Goal: Find specific page/section: Find specific page/section

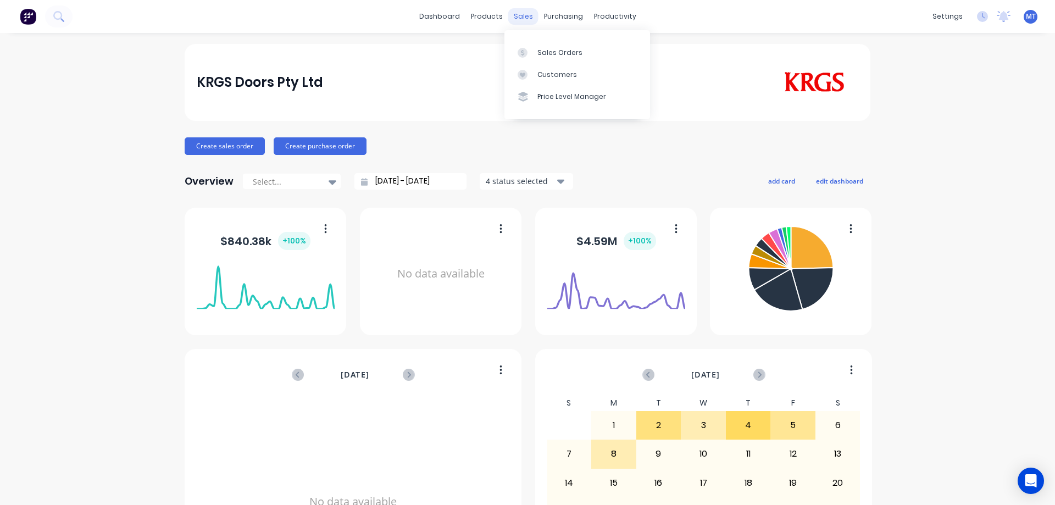
click at [525, 18] on div "sales" at bounding box center [523, 16] width 30 height 16
click at [545, 53] on div "Sales Orders" at bounding box center [559, 53] width 45 height 10
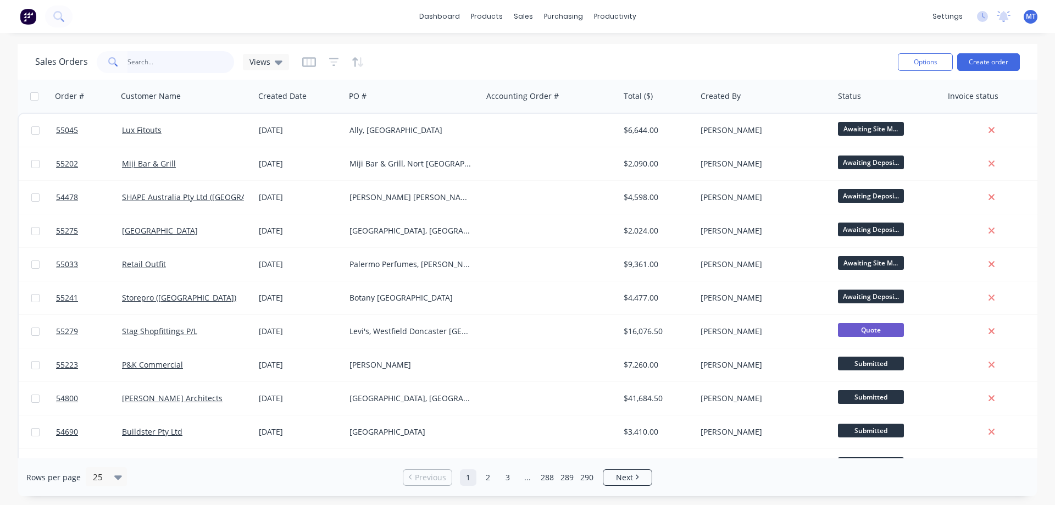
click at [208, 55] on input "text" at bounding box center [180, 62] width 107 height 22
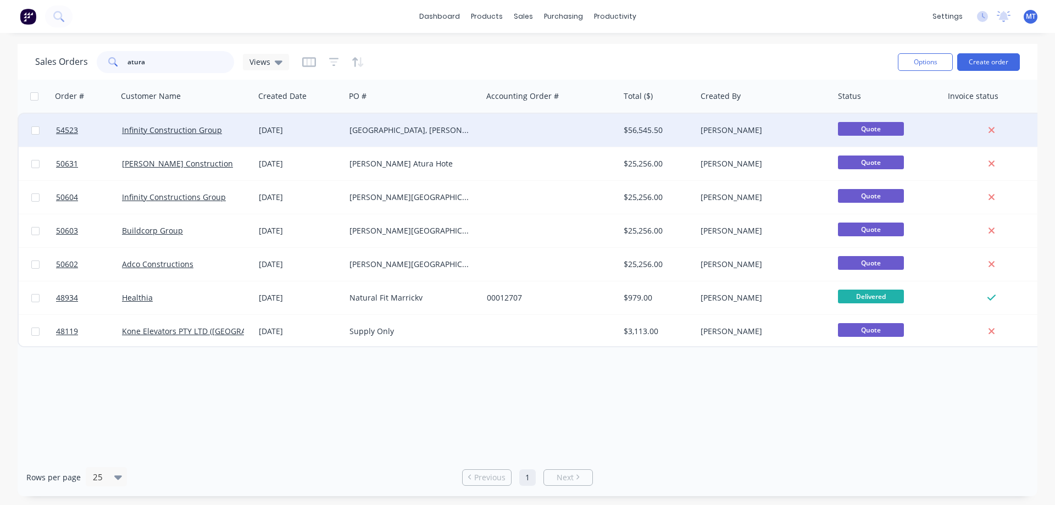
type input "atura"
click at [398, 135] on div "[GEOGRAPHIC_DATA], [PERSON_NAME] [GEOGRAPHIC_DATA]" at bounding box center [410, 130] width 122 height 11
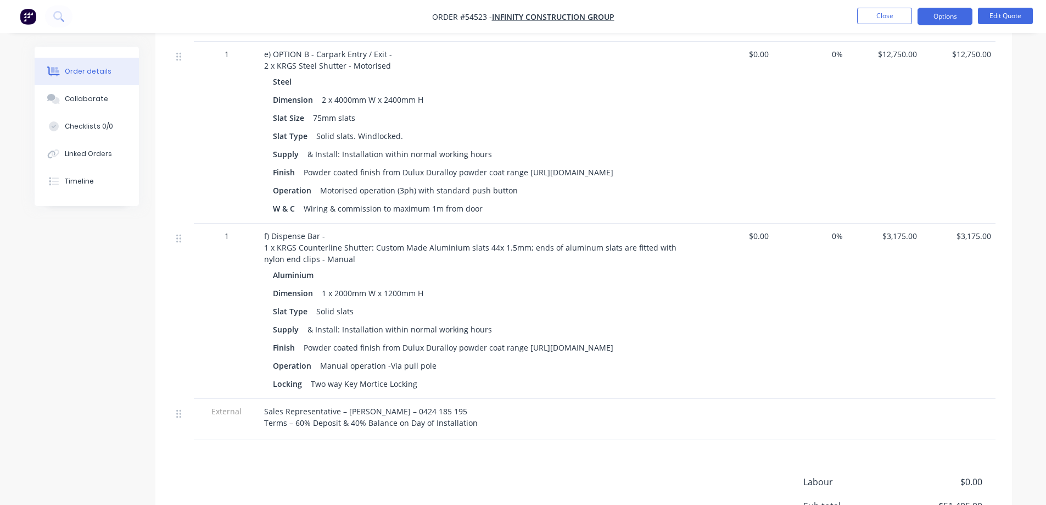
scroll to position [1208, 0]
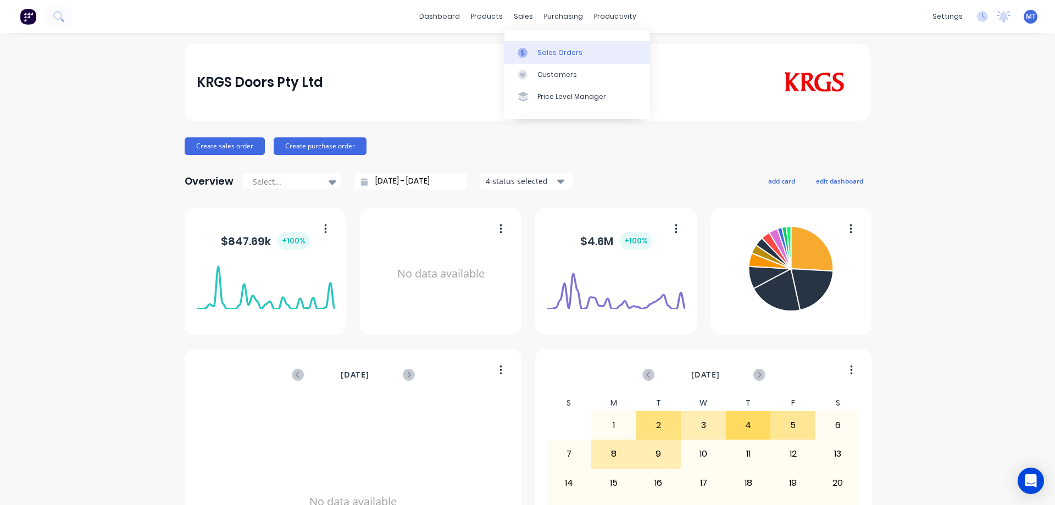
click at [539, 48] on div "Sales Orders" at bounding box center [559, 53] width 45 height 10
click at [526, 50] on icon at bounding box center [522, 53] width 10 height 10
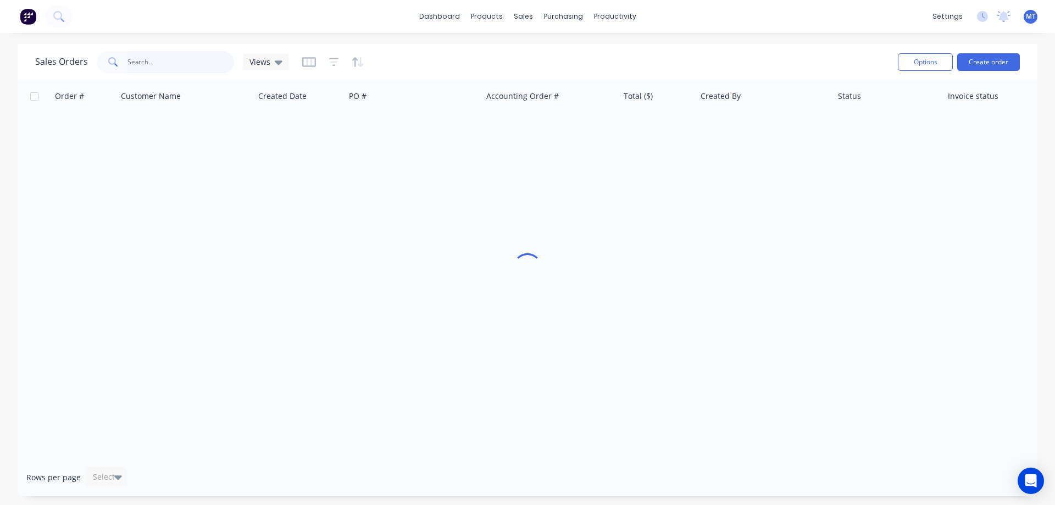
click at [183, 67] on input "text" at bounding box center [180, 62] width 107 height 22
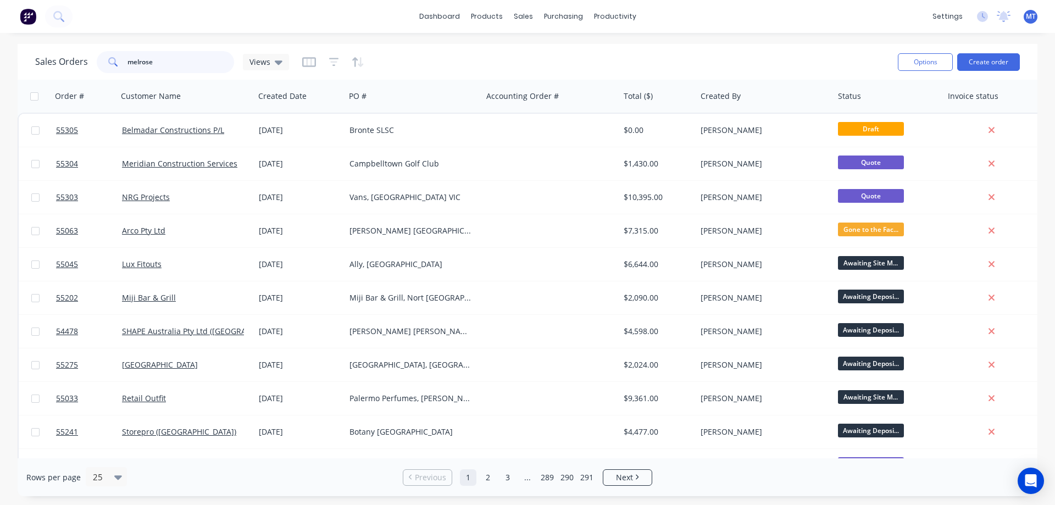
type input "melrose"
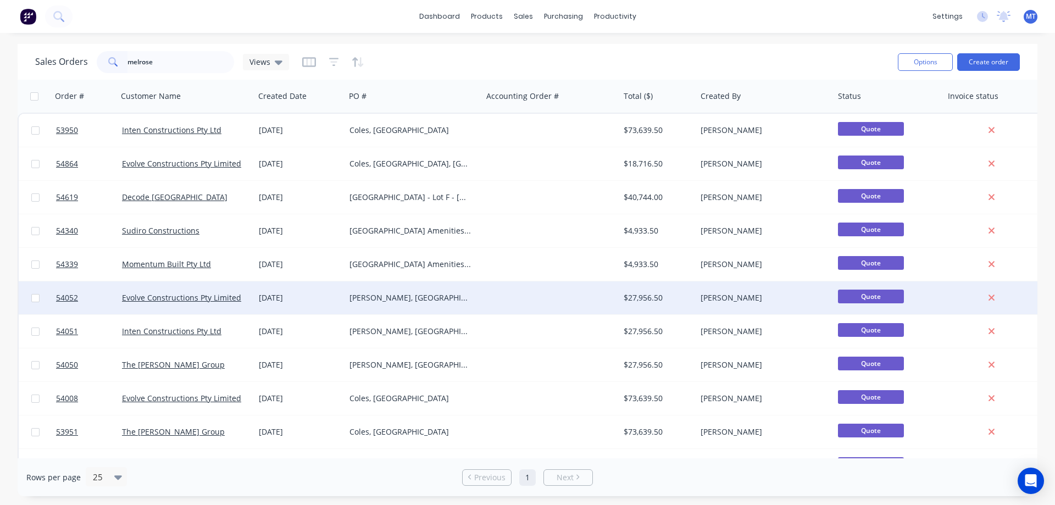
click at [403, 297] on div "Dan Murphy's, Melrose Park NSW" at bounding box center [410, 297] width 122 height 11
